Goal: Find contact information: Find contact information

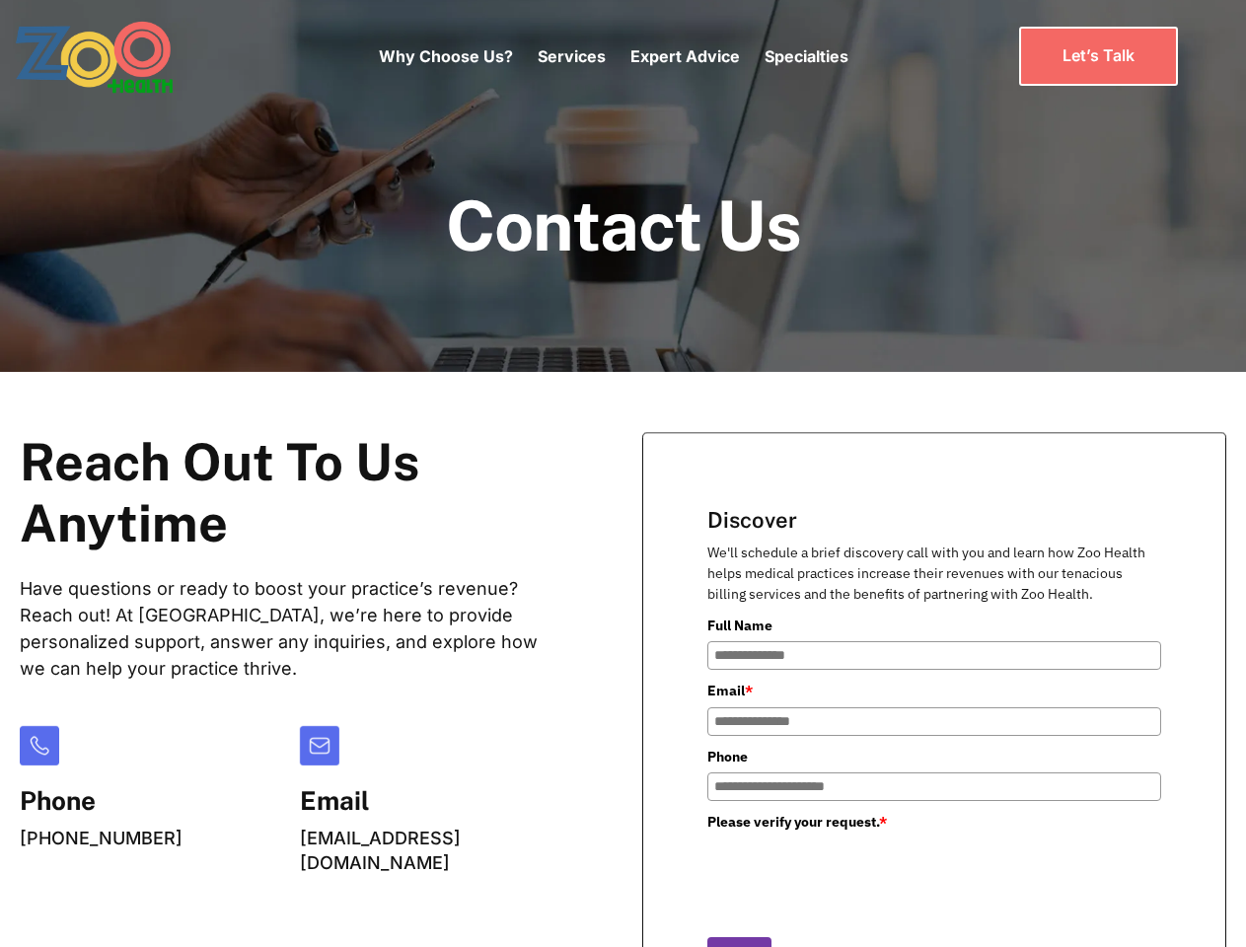
click at [613, 56] on div "Why Choose Us? Services Chronic Care Management Contract Optimization Denial An…" at bounding box center [614, 56] width 470 height 83
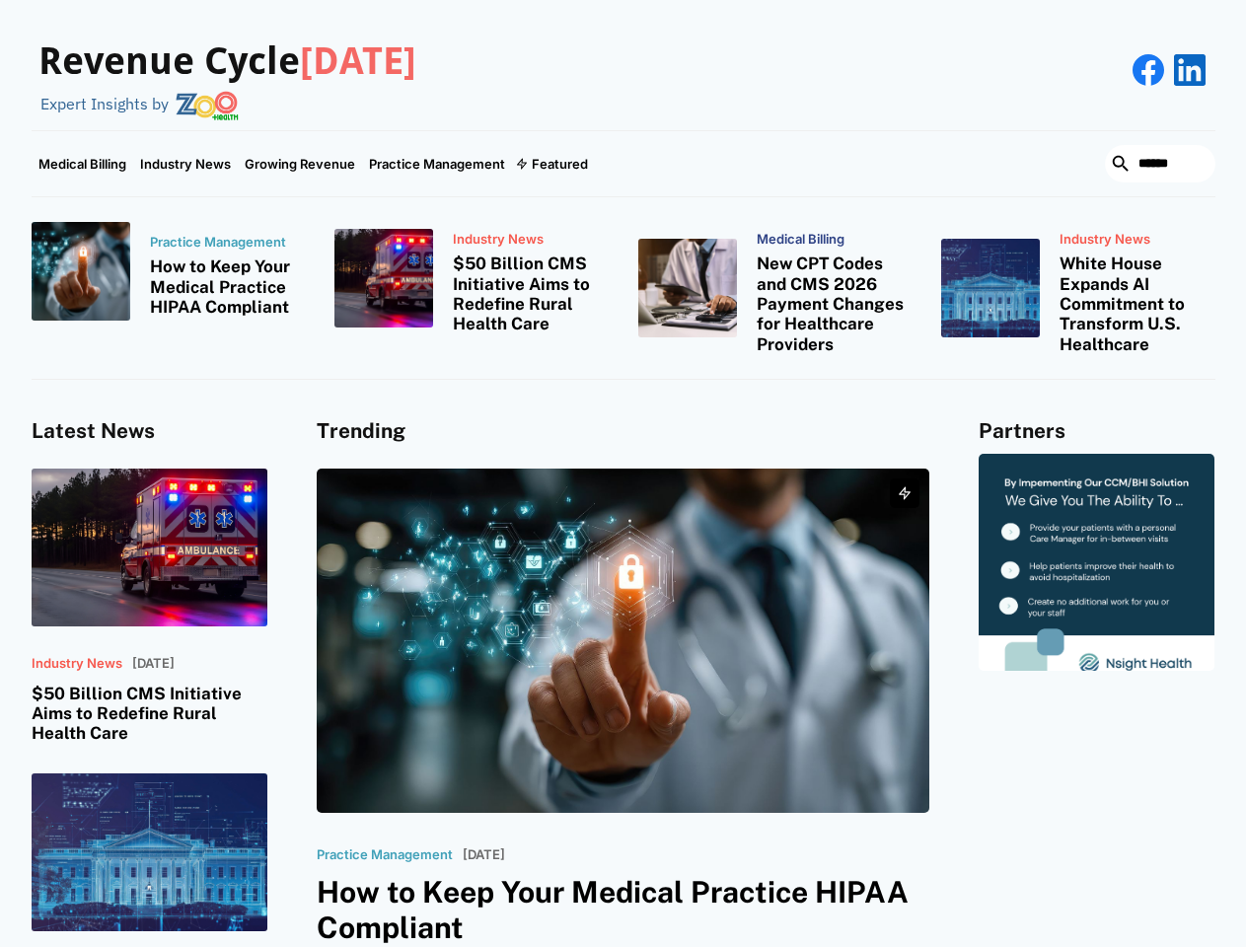
click at [550, 164] on div "Featured" at bounding box center [560, 164] width 56 height 16
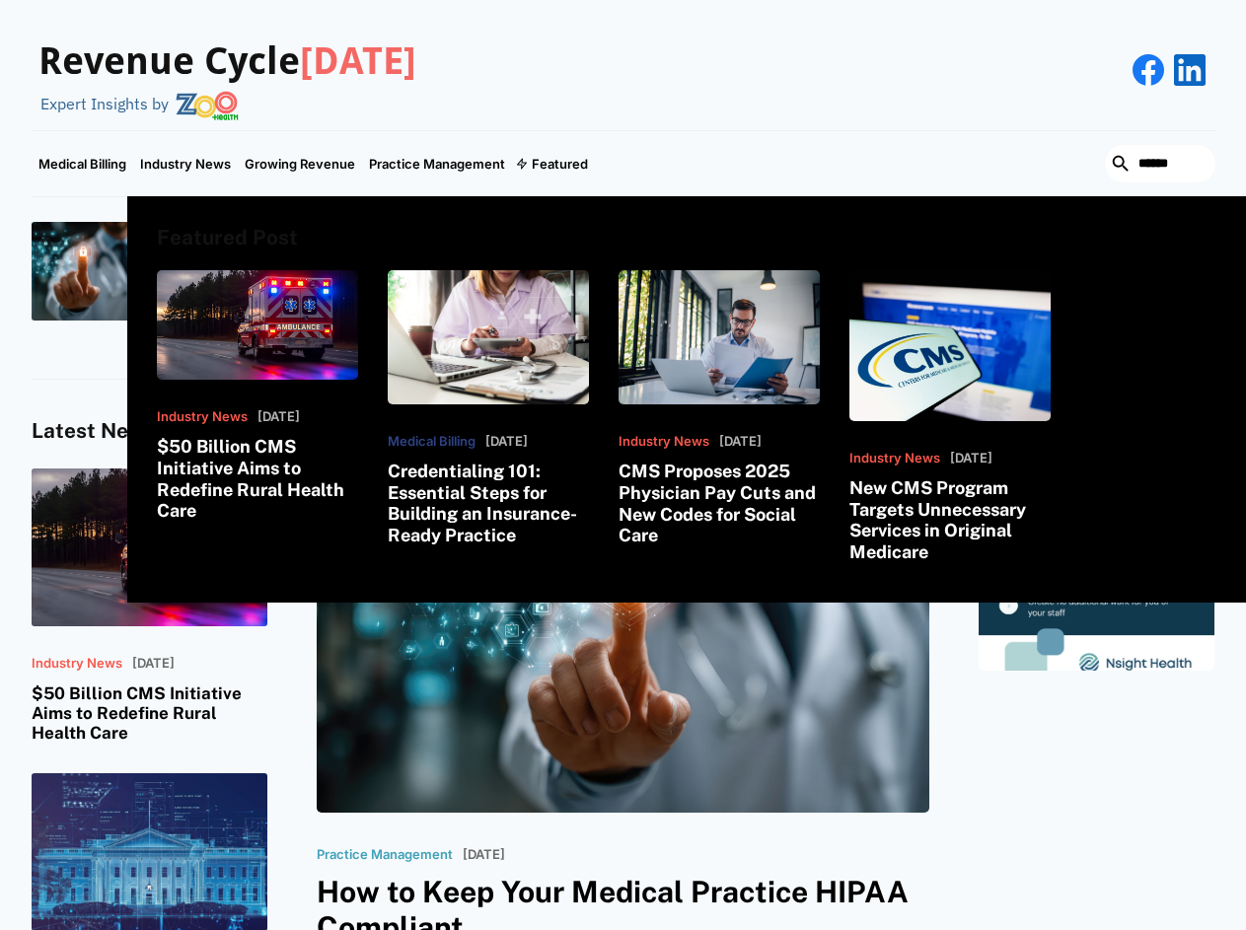
click at [1019, 930] on html "Revenue Cycle [DATE] Expert Insights by Medical Billing Industry News Growing R…" at bounding box center [623, 465] width 1246 height 930
